Goal: Task Accomplishment & Management: Use online tool/utility

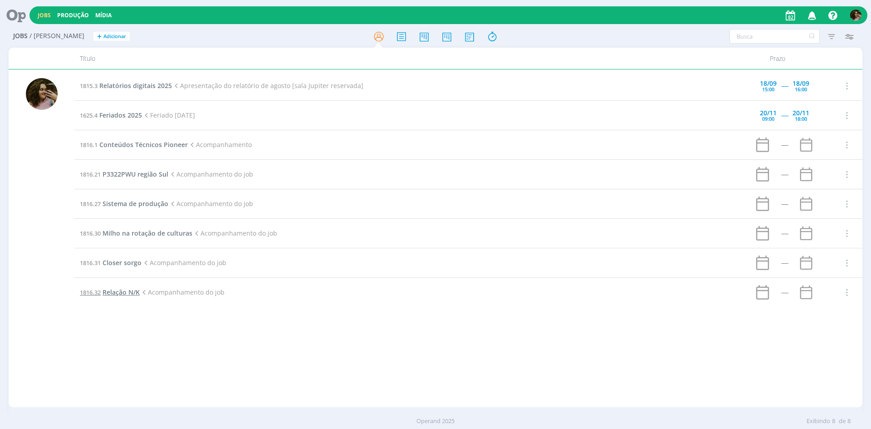
click at [111, 293] on span "Relação N/K" at bounding box center [121, 292] width 37 height 9
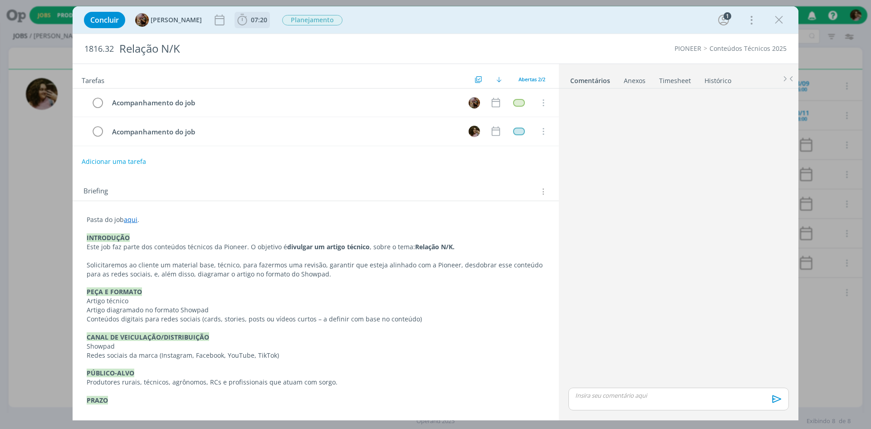
click at [265, 20] on span "07:20" at bounding box center [259, 19] width 16 height 9
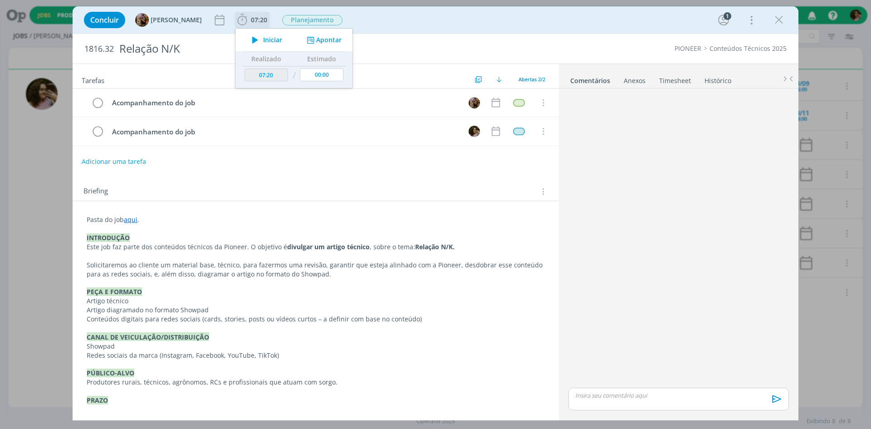
click at [281, 40] on span "Iniciar" at bounding box center [272, 40] width 19 height 6
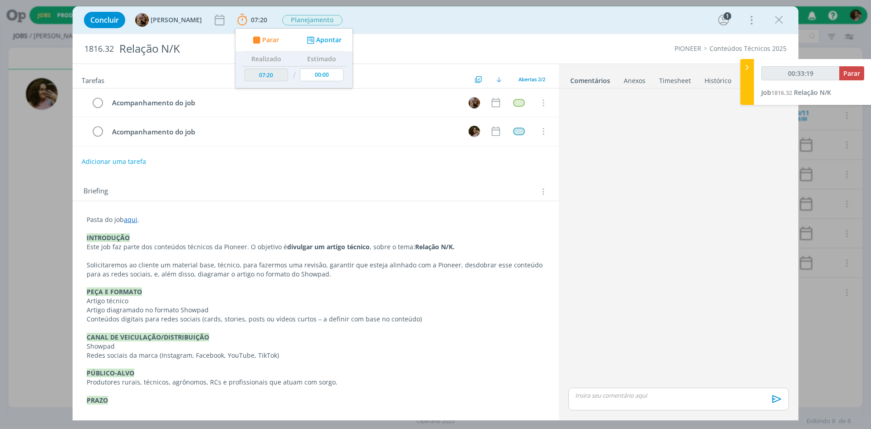
click at [124, 0] on div "Concluir [PERSON_NAME] 07:20 Parar Apontar Data * [DATE] Horas * 00:00 Tarefa S…" at bounding box center [435, 214] width 871 height 429
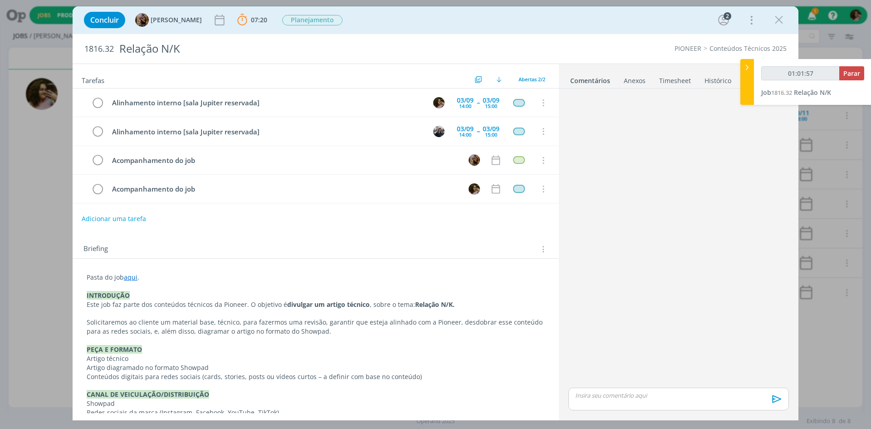
click at [405, 16] on div "Concluir [PERSON_NAME] 07:20 Parar Apontar Data * [DATE] Horas * 00:00 Tarefa S…" at bounding box center [435, 20] width 713 height 22
drag, startPoint x: 782, startPoint y: 21, endPoint x: 804, endPoint y: 20, distance: 22.3
click at [782, 21] on icon "dialog" at bounding box center [779, 20] width 14 height 14
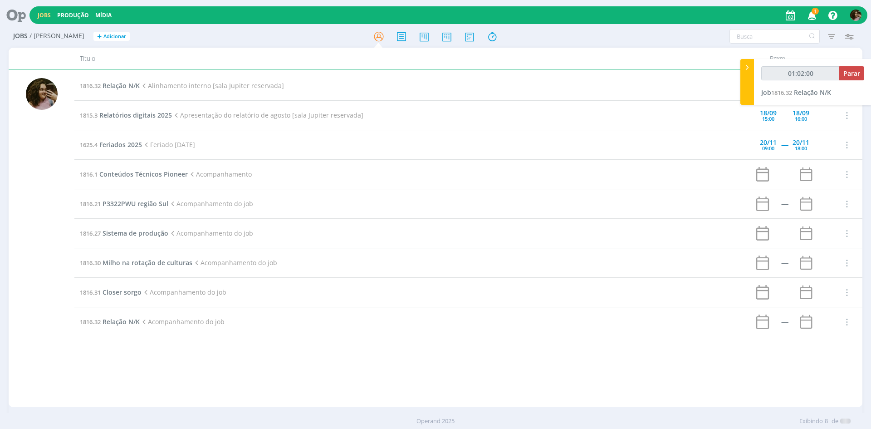
click at [813, 13] on div at bounding box center [435, 214] width 871 height 429
click at [813, 15] on icon "button" at bounding box center [813, 14] width 16 height 15
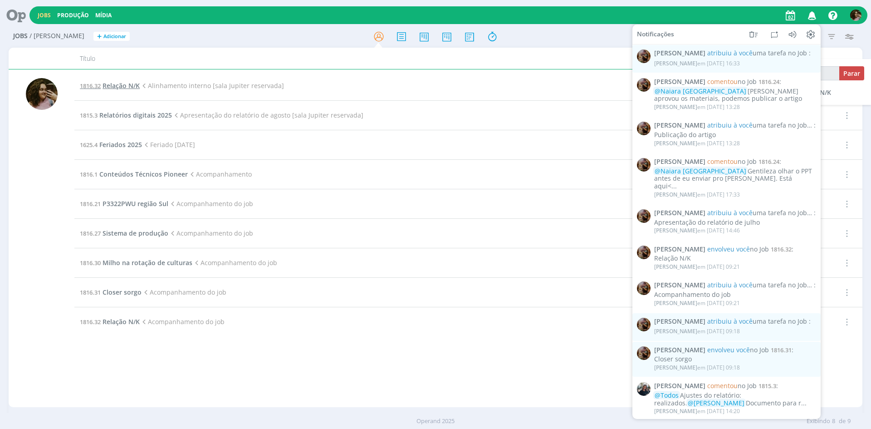
click at [122, 86] on span "Relação N/K" at bounding box center [121, 85] width 37 height 9
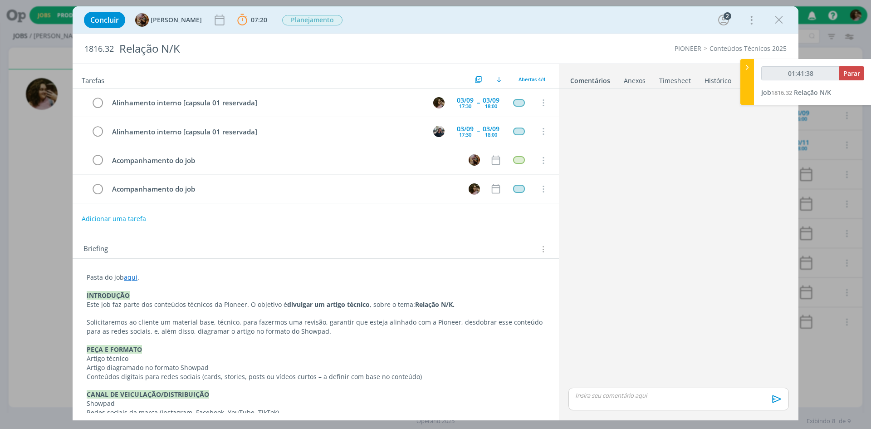
type input "01:42:38"
